Goal: Use online tool/utility: Utilize a website feature to perform a specific function

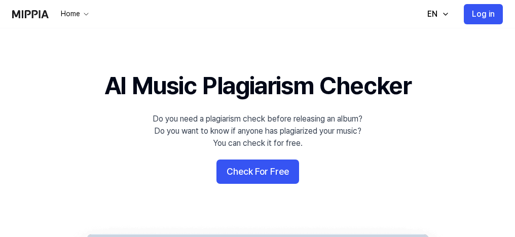
click at [274, 179] on button "Check For Free" at bounding box center [257, 172] width 83 height 24
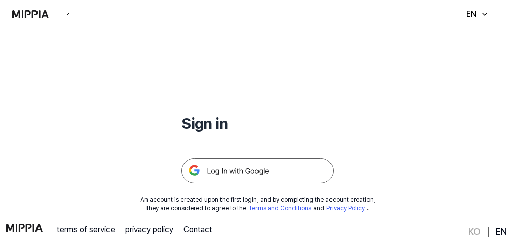
scroll to position [122, 0]
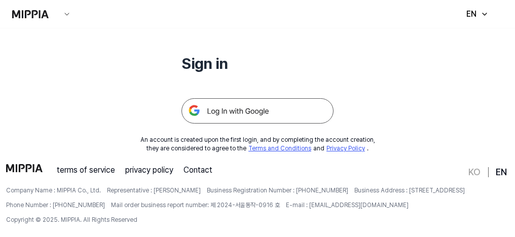
click at [216, 107] on img at bounding box center [257, 110] width 152 height 25
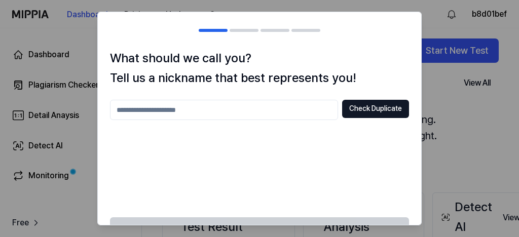
click at [137, 107] on input "text" at bounding box center [224, 110] width 228 height 20
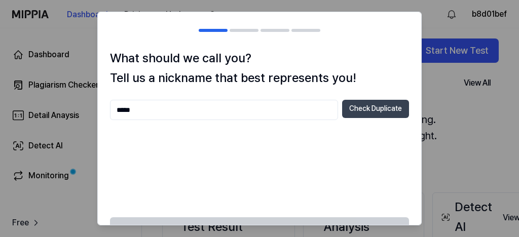
type input "*****"
click at [369, 102] on button "Check Duplicate" at bounding box center [375, 109] width 67 height 18
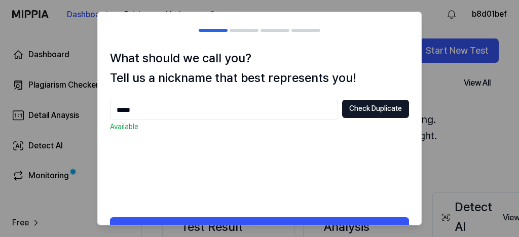
scroll to position [28, 0]
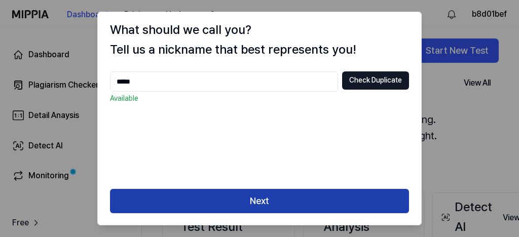
click at [274, 204] on button "Next" at bounding box center [259, 201] width 299 height 24
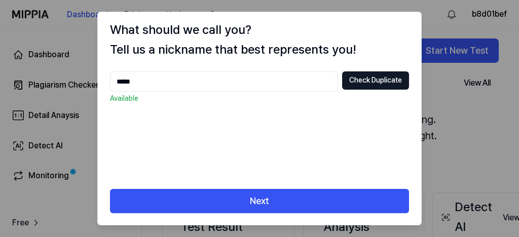
scroll to position [23, 0]
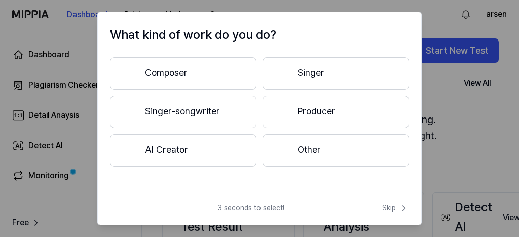
click at [341, 157] on button "Other" at bounding box center [336, 150] width 146 height 32
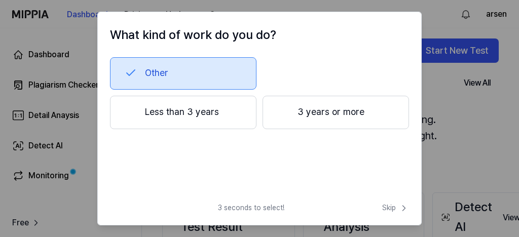
click at [184, 107] on button "Less than 3 years" at bounding box center [183, 112] width 146 height 33
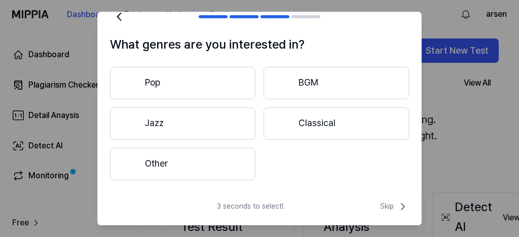
scroll to position [13, 0]
click at [329, 86] on button "BGM" at bounding box center [336, 83] width 145 height 32
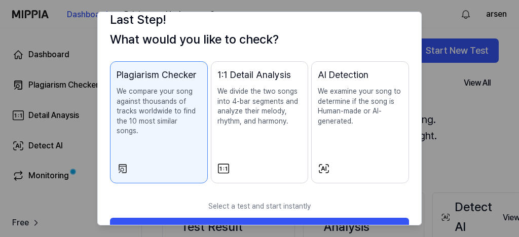
scroll to position [57, 0]
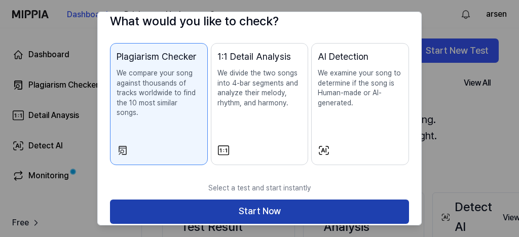
click at [296, 204] on button "Start Now" at bounding box center [259, 212] width 299 height 24
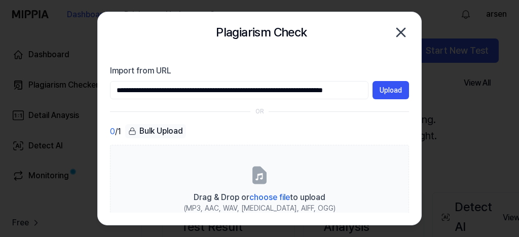
scroll to position [0, 35]
type input "**********"
click at [406, 89] on button "Upload" at bounding box center [390, 90] width 36 height 18
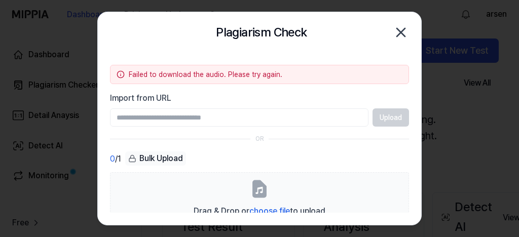
click at [207, 116] on input "Import from URL" at bounding box center [239, 117] width 258 height 18
type input "**********"
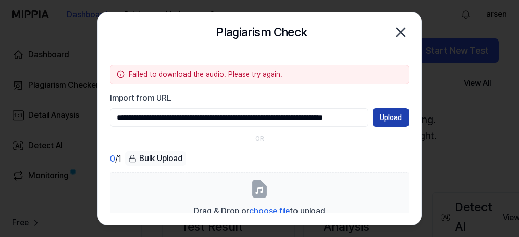
click at [393, 109] on button "Upload" at bounding box center [390, 117] width 36 height 18
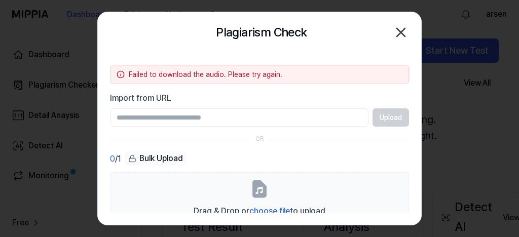
click at [399, 29] on icon "button" at bounding box center [401, 32] width 16 height 16
